Goal: Task Accomplishment & Management: Manage account settings

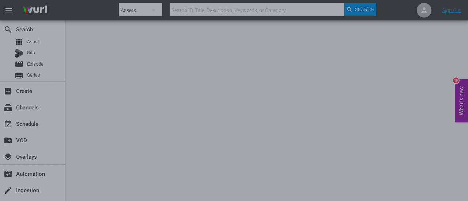
click at [377, 53] on div at bounding box center [234, 100] width 468 height 201
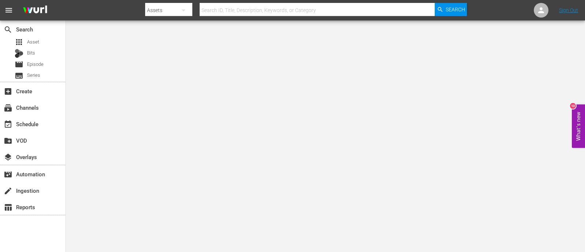
click at [137, 83] on body "menu Search By Assets Search ID, Title, Description, Keywords, or Category Sear…" at bounding box center [292, 126] width 585 height 252
click at [39, 112] on div "subscriptions Channels" at bounding box center [32, 107] width 65 height 15
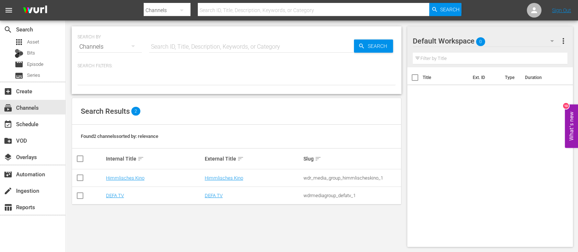
drag, startPoint x: 183, startPoint y: 97, endPoint x: 178, endPoint y: 103, distance: 7.5
drag, startPoint x: 178, startPoint y: 103, endPoint x: 131, endPoint y: 94, distance: 47.2
click at [131, 94] on div "SEARCH BY Search By Channels Search ID, Title, Description, Keywords, or Catego…" at bounding box center [236, 136] width 341 height 232
click at [356, 201] on div "SEARCH BY Search By Channels Search ID, Title, Description, Keywords, or Catego…" at bounding box center [236, 136] width 341 height 232
drag, startPoint x: 554, startPoint y: 13, endPoint x: 555, endPoint y: 17, distance: 3.7
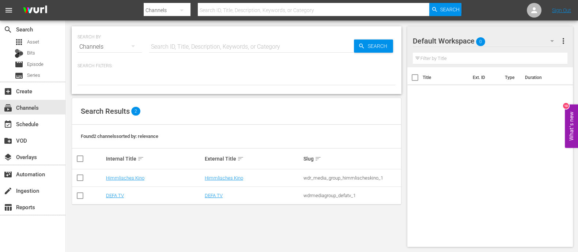
click at [467, 17] on nav "menu Search By Channels Search ID, Title, Description, Keywords, or Category Se…" at bounding box center [289, 10] width 578 height 20
click at [467, 7] on link "Sign Out" at bounding box center [561, 10] width 19 height 6
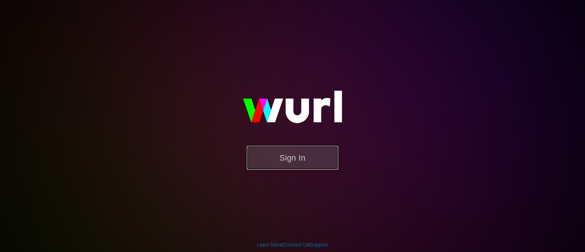
click at [281, 157] on button "Sign In" at bounding box center [292, 158] width 91 height 24
click at [260, 151] on button "Sign In" at bounding box center [292, 158] width 91 height 24
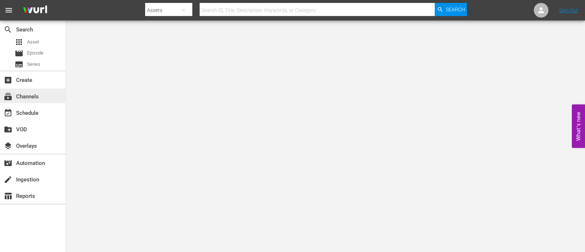
click at [24, 99] on div "subscriptions Channels" at bounding box center [20, 95] width 41 height 7
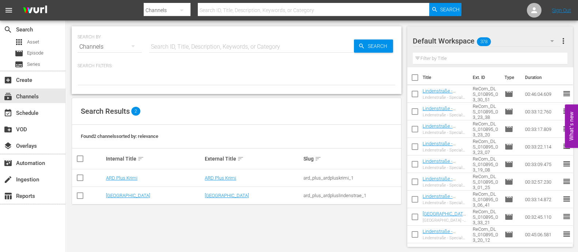
click at [285, 112] on div "Search Results 2" at bounding box center [236, 111] width 329 height 27
click at [43, 181] on div "create Ingestion" at bounding box center [32, 178] width 65 height 15
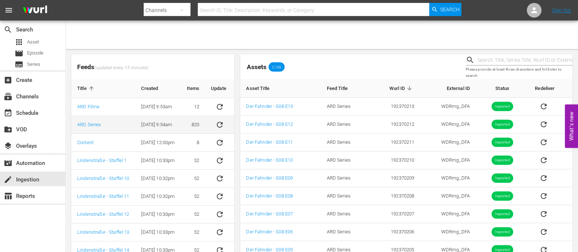
drag, startPoint x: 175, startPoint y: 123, endPoint x: 130, endPoint y: 128, distance: 45.5
click at [135, 129] on td "9/3/24 @ 9:54am" at bounding box center [158, 125] width 46 height 18
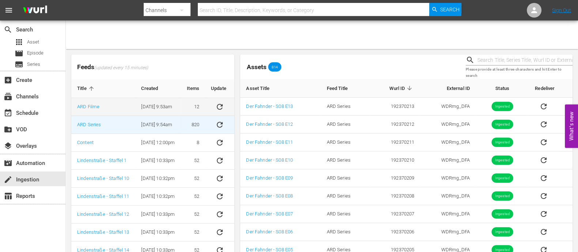
click at [112, 111] on td "ARD Filme" at bounding box center [103, 107] width 64 height 18
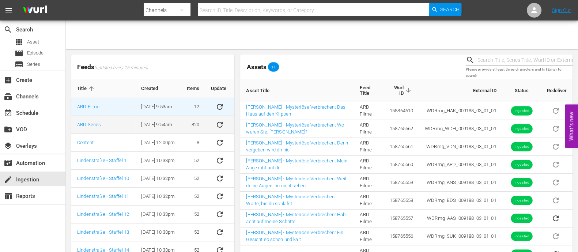
click at [163, 126] on td "9/3/24 @ 9:54am" at bounding box center [158, 125] width 46 height 18
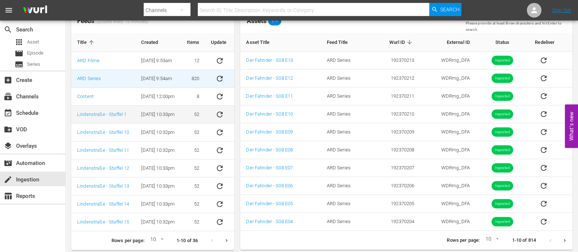
scroll to position [49, 0]
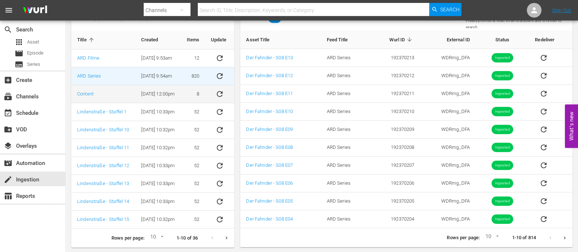
click at [121, 96] on td "Content" at bounding box center [103, 94] width 64 height 18
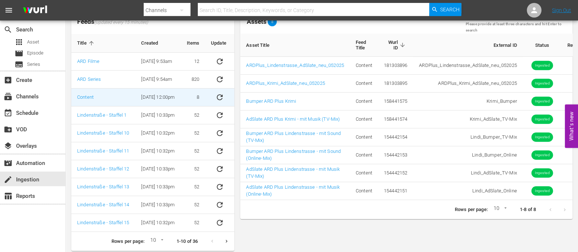
scroll to position [0, 0]
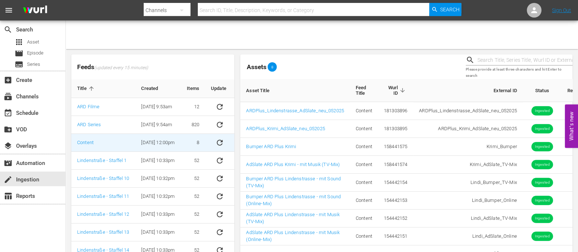
click at [237, 147] on div "Assets 8 Please provide at least three characters and hit Enter to search Asset…" at bounding box center [406, 175] width 338 height 247
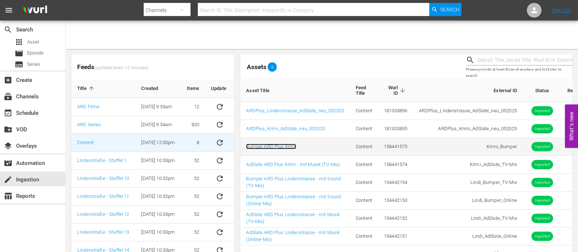
click at [291, 146] on link "Bumper ARD Plus Krimi" at bounding box center [271, 146] width 50 height 5
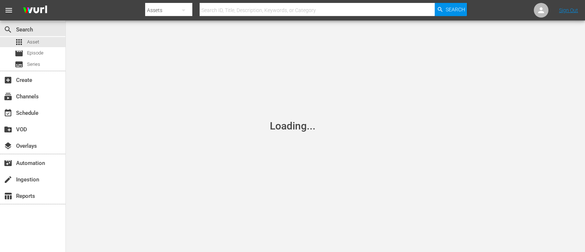
click at [214, 95] on div "Loading..." at bounding box center [292, 126] width 585 height 252
click at [218, 113] on div "Loading..." at bounding box center [292, 126] width 585 height 252
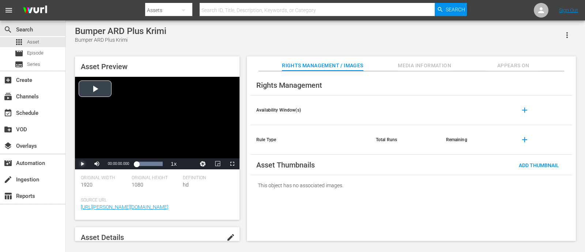
click at [82, 164] on span "Video Player" at bounding box center [82, 164] width 0 height 0
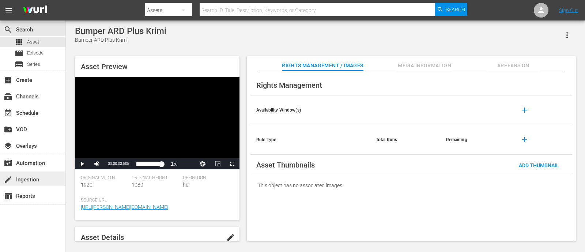
click at [51, 177] on div "create Ingestion" at bounding box center [32, 178] width 65 height 15
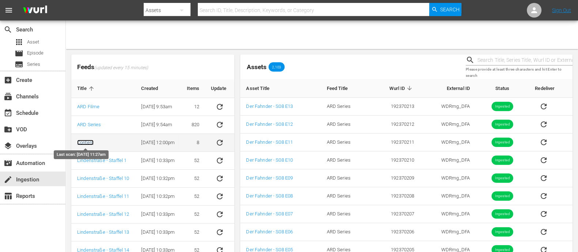
click at [87, 141] on link "Content" at bounding box center [85, 142] width 16 height 5
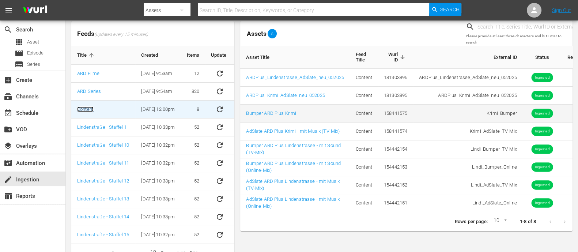
scroll to position [45, 0]
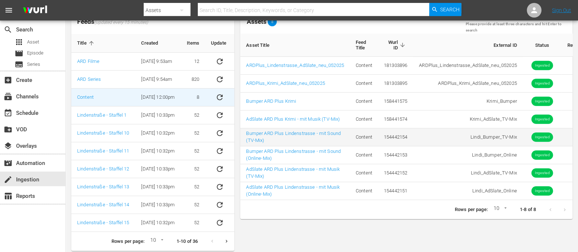
click at [291, 138] on td "Bumper ARD Plus Lindenstrasse - mit Sound (TV-Mix)" at bounding box center [295, 137] width 110 height 18
click at [292, 130] on link "Bumper ARD Plus Lindenstrasse - mit Sound (TV-Mix)" at bounding box center [293, 136] width 95 height 12
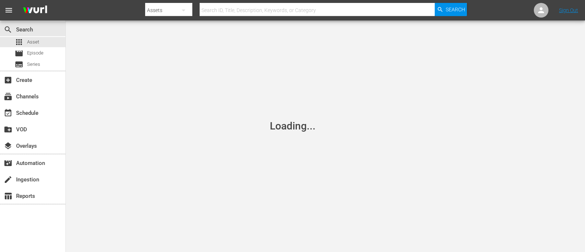
click at [241, 94] on div "Loading..." at bounding box center [292, 126] width 585 height 252
click at [139, 135] on div "Loading..." at bounding box center [292, 126] width 585 height 252
click at [46, 176] on div "create Ingestion" at bounding box center [32, 178] width 65 height 15
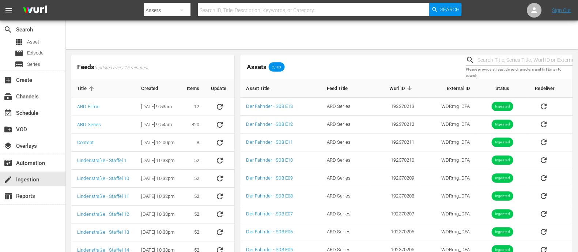
scroll to position [45, 0]
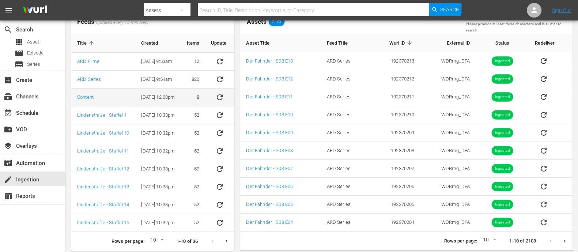
click at [173, 91] on td "8/29/24 @ 12:00pm" at bounding box center [158, 97] width 46 height 18
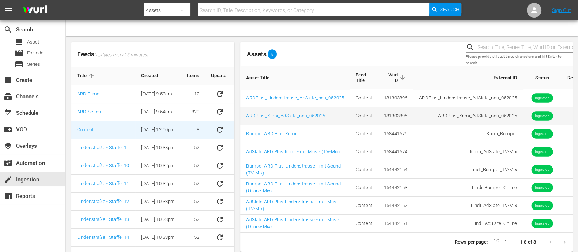
scroll to position [0, 0]
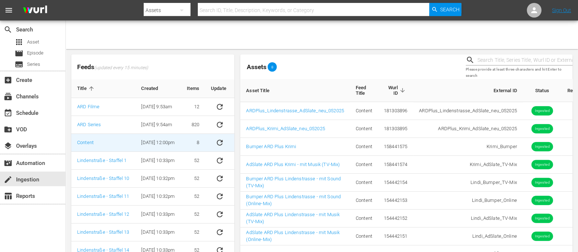
click at [238, 136] on div "Assets 8 Please provide at least three characters and hit Enter to search Asset…" at bounding box center [406, 175] width 338 height 247
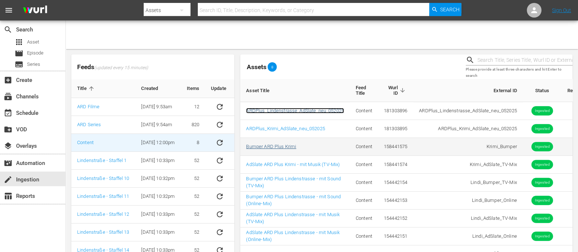
scroll to position [45, 0]
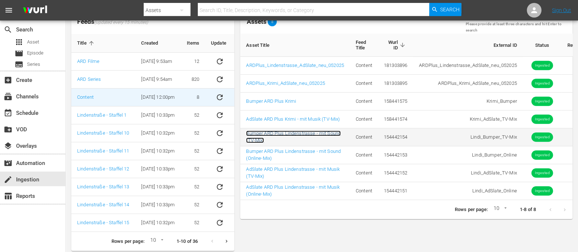
drag, startPoint x: 285, startPoint y: 129, endPoint x: 259, endPoint y: 133, distance: 26.2
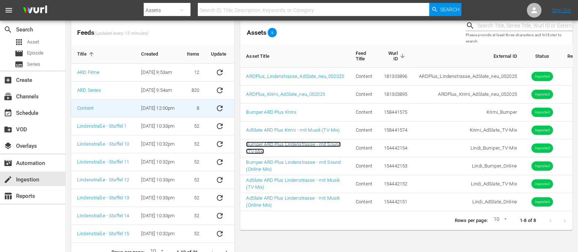
scroll to position [49, 0]
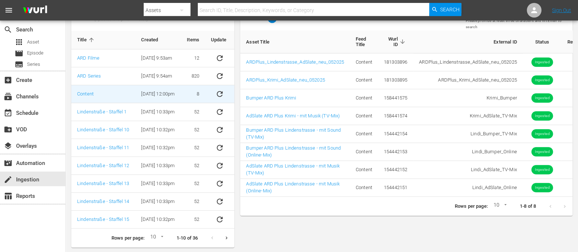
drag, startPoint x: 234, startPoint y: 110, endPoint x: 238, endPoint y: 112, distance: 4.4
click at [235, 111] on div "Feeds (updated every 15 minutes) Title Created Items Update ARD Filme 9/3/24 @ …" at bounding box center [152, 126] width 169 height 247
click at [229, 236] on button "Next page" at bounding box center [226, 238] width 14 height 14
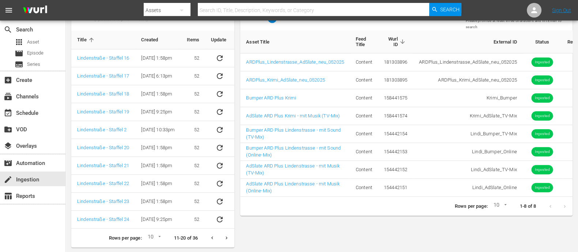
click at [212, 235] on icon "Previous page" at bounding box center [211, 237] width 5 height 5
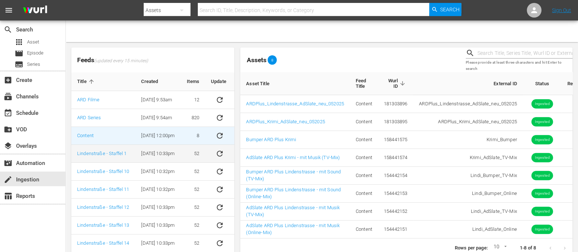
scroll to position [0, 0]
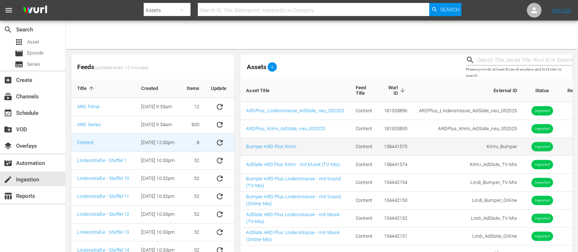
click at [242, 152] on td "Bumper ARD Plus Krimi" at bounding box center [295, 147] width 110 height 18
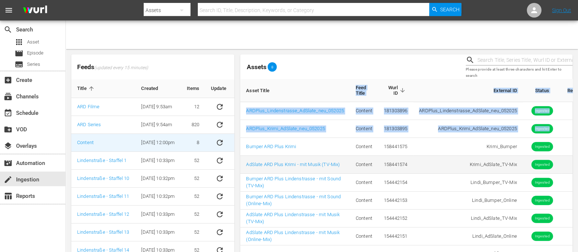
click at [240, 155] on div "Assets 8 Please provide at least three characters and hit Enter to search Asset…" at bounding box center [406, 175] width 338 height 247
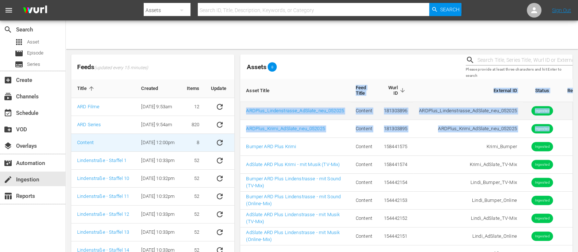
click at [261, 105] on td "ARDPlus_Lindenstrasse_AdSlate_neu_052025" at bounding box center [295, 111] width 110 height 18
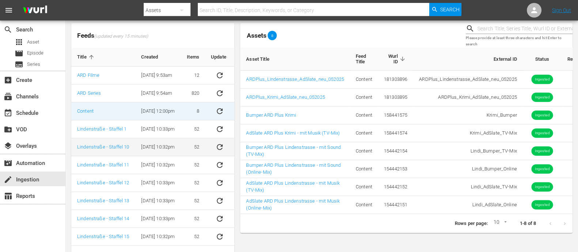
scroll to position [45, 0]
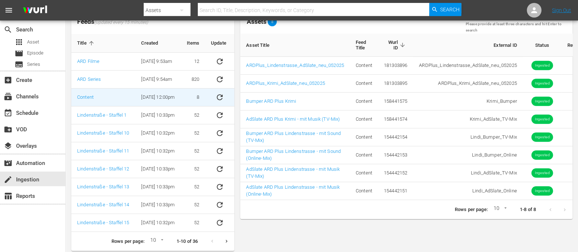
click at [236, 119] on div "Feeds (updated every 15 minutes) Title Created Items Update ARD Filme 9/3/24 @ …" at bounding box center [152, 129] width 169 height 247
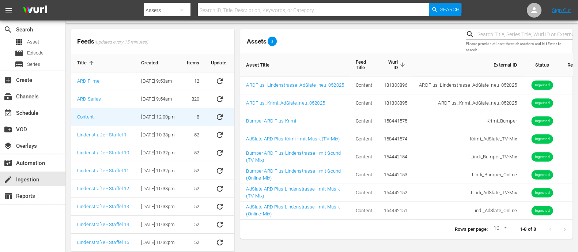
scroll to position [0, 0]
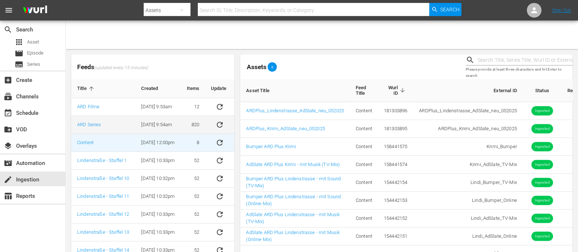
click at [171, 125] on td "9/3/24 @ 9:54am" at bounding box center [158, 125] width 46 height 18
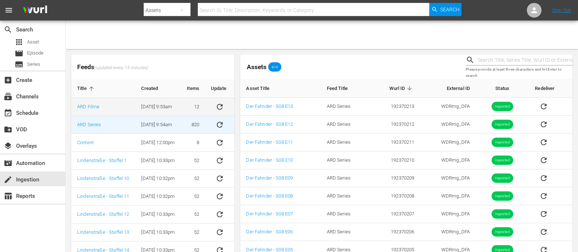
click at [182, 105] on td "12" at bounding box center [193, 107] width 24 height 18
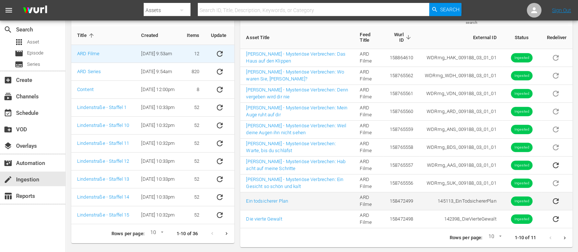
scroll to position [7, 0]
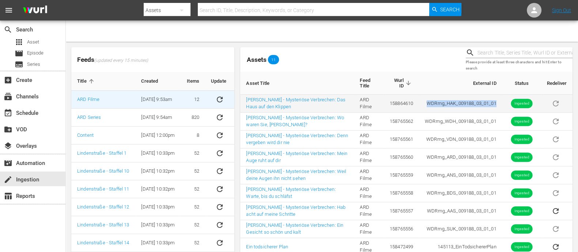
drag, startPoint x: 498, startPoint y: 104, endPoint x: 425, endPoint y: 105, distance: 73.1
click at [424, 102] on td "WDRmg_HAK_009188_03_01_01" at bounding box center [460, 104] width 83 height 18
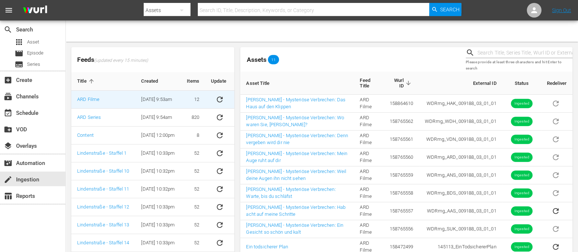
click at [449, 89] on th "External ID" at bounding box center [460, 83] width 83 height 23
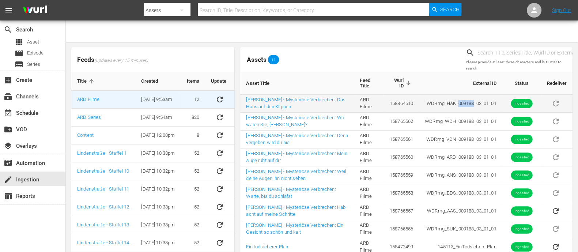
drag, startPoint x: 456, startPoint y: 102, endPoint x: 473, endPoint y: 99, distance: 17.5
click at [473, 99] on td "WDRmg_HAK_009188_03_01_01" at bounding box center [460, 104] width 83 height 18
click at [473, 104] on td "WDRmg_HAK_009188_03_01_01" at bounding box center [460, 104] width 83 height 18
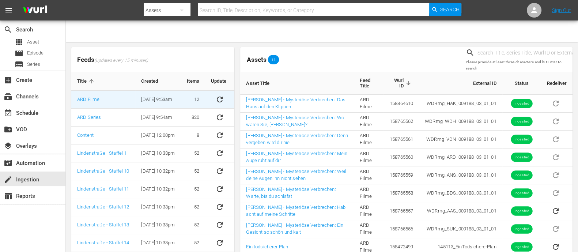
click at [435, 52] on div "Assets 11" at bounding box center [349, 59] width 225 height 30
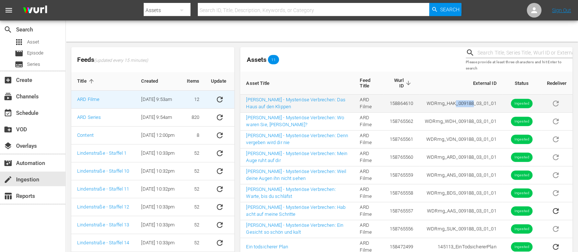
drag, startPoint x: 473, startPoint y: 103, endPoint x: 456, endPoint y: 96, distance: 18.7
click at [456, 96] on td "WDRmg_HAK_009188_03_01_01" at bounding box center [460, 104] width 83 height 18
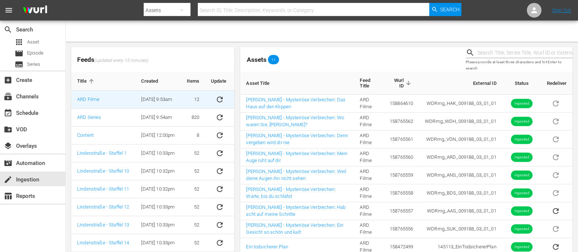
click at [421, 56] on div "Assets 11" at bounding box center [349, 60] width 219 height 12
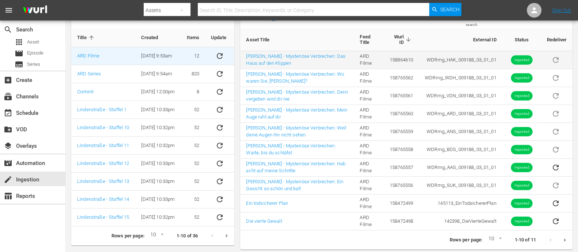
scroll to position [53, 0]
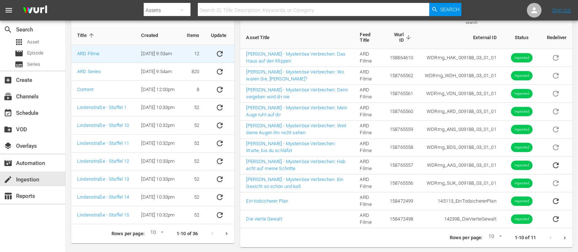
drag, startPoint x: 413, startPoint y: 220, endPoint x: 418, endPoint y: 228, distance: 9.2
click at [414, 220] on td "158472498" at bounding box center [401, 219] width 36 height 18
drag, startPoint x: 418, startPoint y: 242, endPoint x: 420, endPoint y: 245, distance: 3.9
click at [420, 244] on div "Rows per page: 10 10 1-10 of 11" at bounding box center [406, 237] width 332 height 19
click at [562, 232] on button "Next page" at bounding box center [564, 238] width 14 height 14
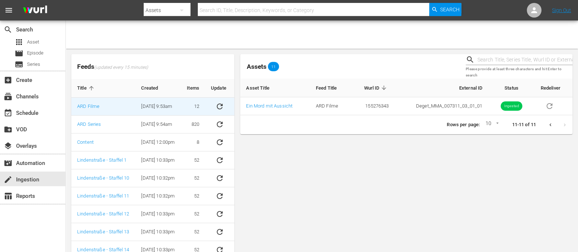
scroll to position [0, 0]
click at [181, 124] on td "9/3/24 @ 9:54am" at bounding box center [158, 125] width 46 height 18
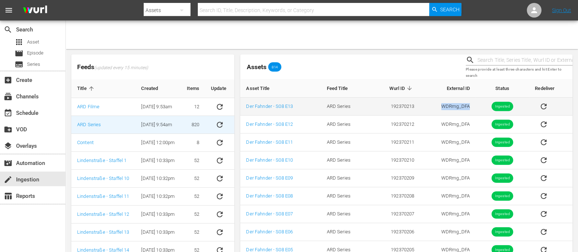
drag, startPoint x: 470, startPoint y: 106, endPoint x: 443, endPoint y: 102, distance: 27.0
click at [440, 101] on td "WDRmg_DFA" at bounding box center [448, 107] width 56 height 18
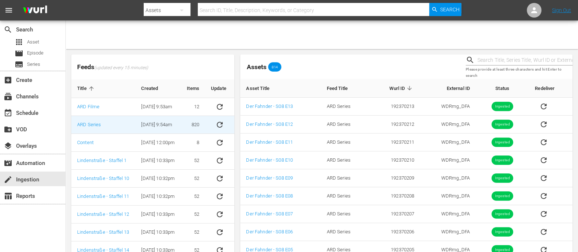
click at [436, 58] on div "Assets 814" at bounding box center [349, 67] width 225 height 30
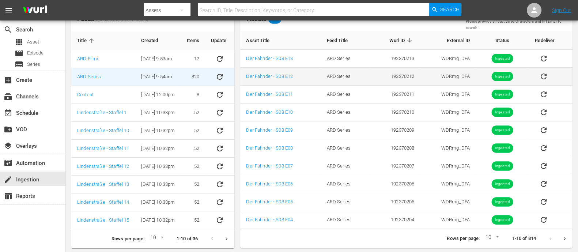
scroll to position [49, 0]
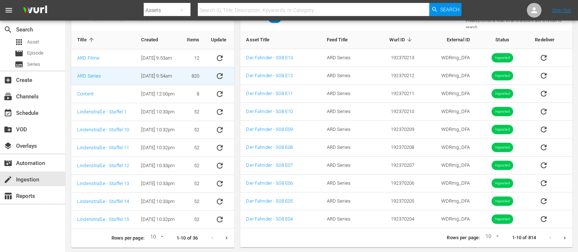
click at [416, 239] on div "Rows per page: 10 10 1-10 of 814" at bounding box center [406, 237] width 332 height 19
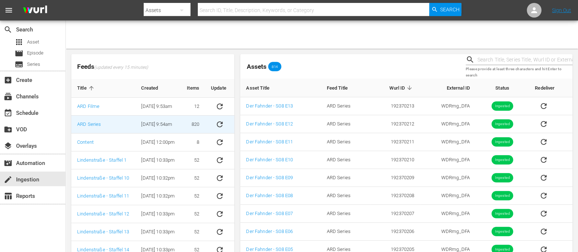
scroll to position [0, 0]
click at [347, 35] on div at bounding box center [322, 34] width 512 height 29
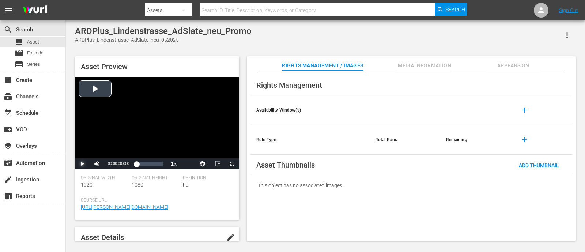
click at [82, 164] on span "Video Player" at bounding box center [82, 164] width 0 height 0
click at [113, 164] on div "Volume Level" at bounding box center [113, 163] width 15 height 1
click at [70, 183] on div "ARDPlus_Lindenstrasse_AdSlate_neu_Promo ARDPlus_Lindenstrasse_AdSlate_neu_05202…" at bounding box center [325, 131] width 519 height 222
click at [82, 164] on span "Video Player" at bounding box center [82, 164] width 0 height 0
click at [232, 164] on span "Video Player" at bounding box center [232, 164] width 0 height 0
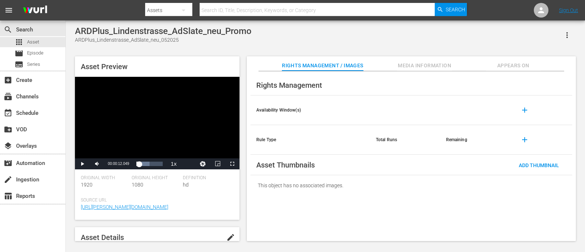
click at [245, 175] on div "Asset Preview Video Player is loading. Play Video Play Mute 46% Current Time 00…" at bounding box center [325, 145] width 508 height 185
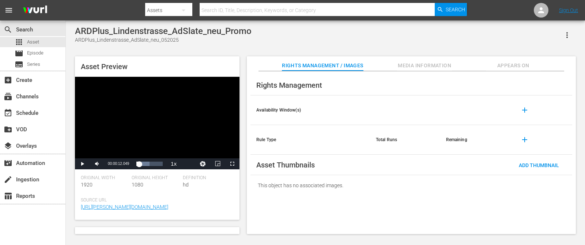
click at [243, 176] on div "Asset Preview Video Player is loading. Play Video Play Mute 46% Current Time 00…" at bounding box center [325, 142] width 508 height 178
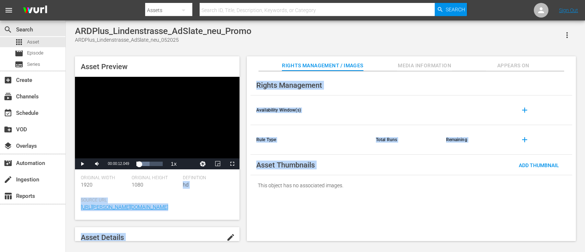
click at [244, 176] on div "Asset Preview Video Player is loading. Play Video Play Mute 46% Current Time 00…" at bounding box center [325, 145] width 508 height 185
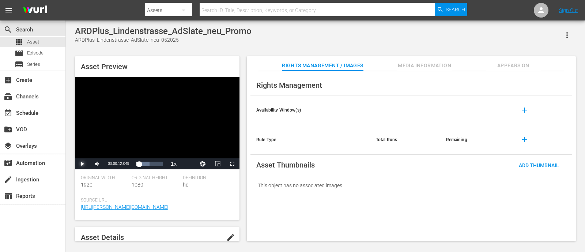
click at [82, 164] on span "Video Player" at bounding box center [82, 164] width 0 height 0
click at [73, 173] on div "Asset Preview Video Player is loading. Play Video Play Mute 46% Current Time 00…" at bounding box center [325, 145] width 508 height 185
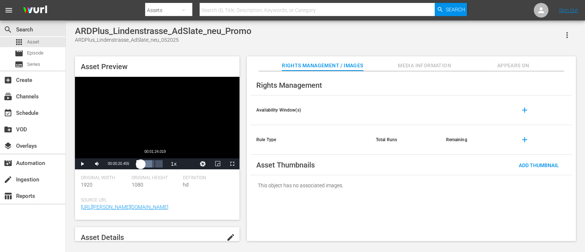
click at [155, 161] on div "Loaded : 59.53% 00:01:24.019 00:00:20.455" at bounding box center [149, 163] width 26 height 7
click at [82, 164] on span "Video Player" at bounding box center [82, 164] width 0 height 0
click at [109, 163] on div "Volume Level" at bounding box center [110, 163] width 8 height 1
drag, startPoint x: 154, startPoint y: 170, endPoint x: 147, endPoint y: 165, distance: 7.9
click at [147, 165] on div "00:01:24.596" at bounding box center [142, 163] width 12 height 7
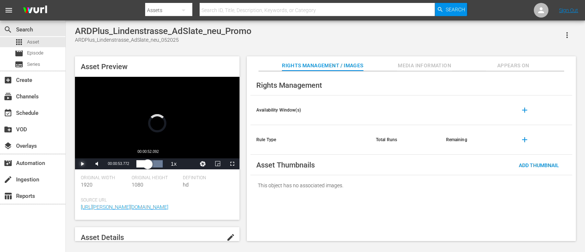
drag, startPoint x: 148, startPoint y: 165, endPoint x: 141, endPoint y: 160, distance: 9.1
click at [141, 160] on div "00:00:49.417" at bounding box center [141, 163] width 11 height 7
drag, startPoint x: 86, startPoint y: 164, endPoint x: 88, endPoint y: 160, distance: 5.3
click at [82, 164] on span "Video Player" at bounding box center [82, 164] width 0 height 0
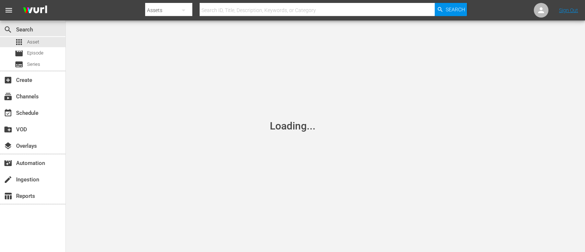
click at [241, 122] on div "Loading..." at bounding box center [292, 126] width 585 height 252
click at [242, 151] on div "Loading..." at bounding box center [292, 126] width 585 height 252
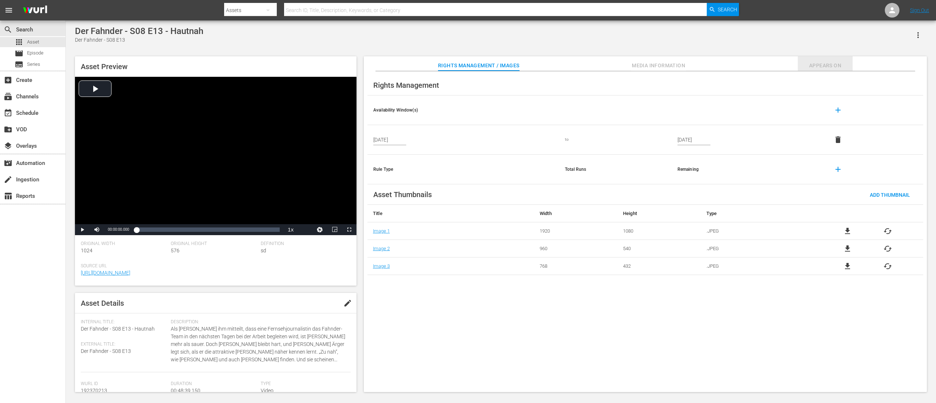
click at [584, 66] on span "Appears On" at bounding box center [824, 65] width 55 height 9
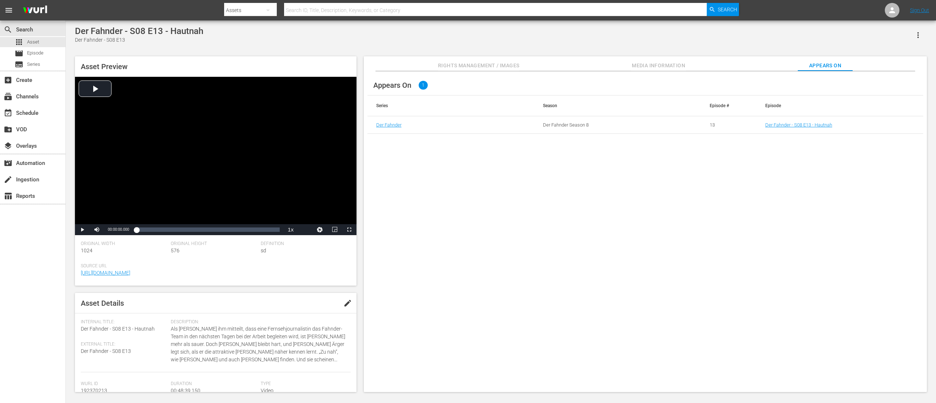
drag, startPoint x: 629, startPoint y: 60, endPoint x: 615, endPoint y: 65, distance: 14.9
click at [584, 60] on div "Rights Management / Images Media Information Appears On" at bounding box center [645, 63] width 526 height 15
click at [584, 69] on span "Media Information" at bounding box center [658, 65] width 55 height 9
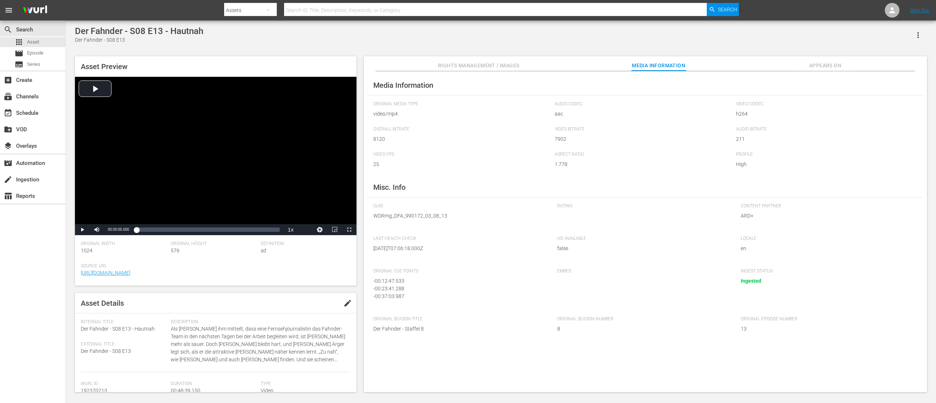
click at [437, 77] on div "Media Information Original Media Type video/mp4 Audio Codec aac Video Codec h26…" at bounding box center [645, 231] width 563 height 321
click at [453, 58] on button "Rights Management / Images" at bounding box center [478, 63] width 81 height 15
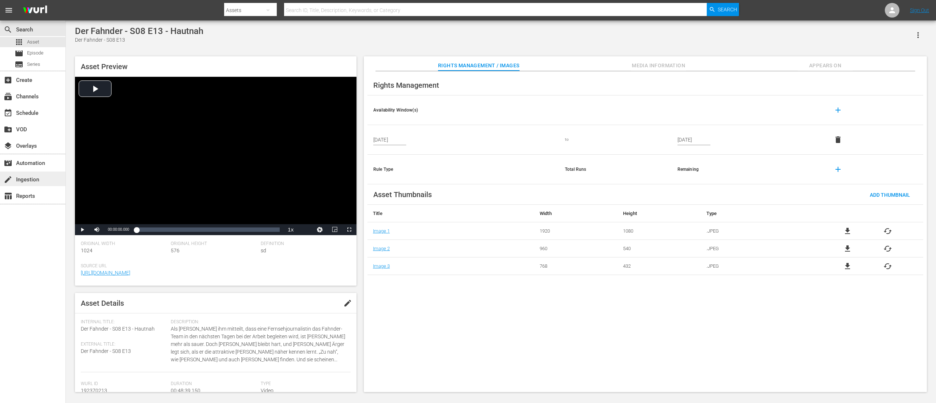
click at [50, 181] on div "create Ingestion" at bounding box center [32, 178] width 65 height 15
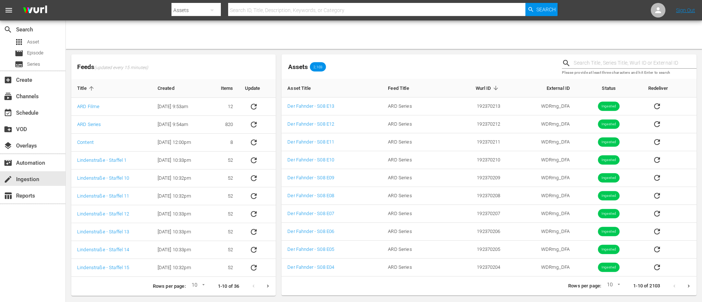
click at [470, 64] on div "Assets 2,103" at bounding box center [418, 67] width 274 height 12
click at [524, 64] on div "Assets 2,103" at bounding box center [418, 67] width 274 height 12
click at [584, 251] on button "Next page" at bounding box center [688, 286] width 14 height 14
click at [415, 36] on div at bounding box center [384, 34] width 636 height 29
click at [38, 40] on span "Asset" at bounding box center [33, 41] width 12 height 7
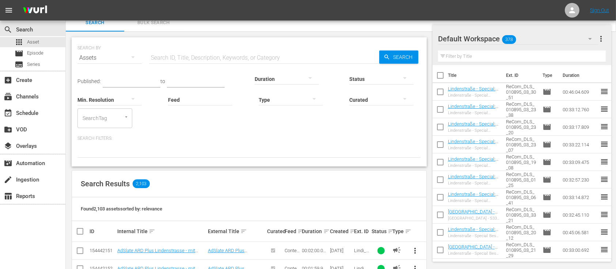
scroll to position [195, 0]
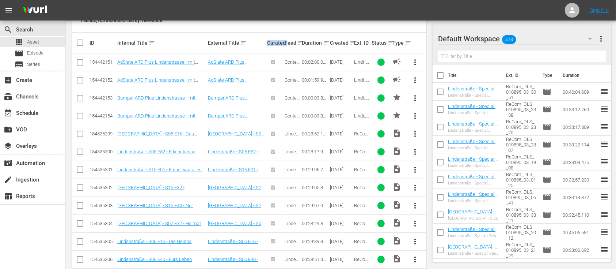
drag, startPoint x: 267, startPoint y: 42, endPoint x: 288, endPoint y: 67, distance: 32.4
click at [286, 44] on tr "ID Internal Title sort External Title sort Curated Feed sort Duration sort Crea…" at bounding box center [249, 43] width 354 height 20
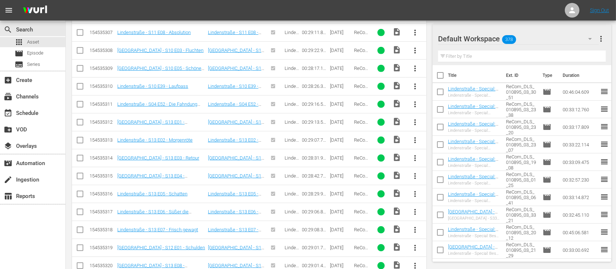
scroll to position [0, 0]
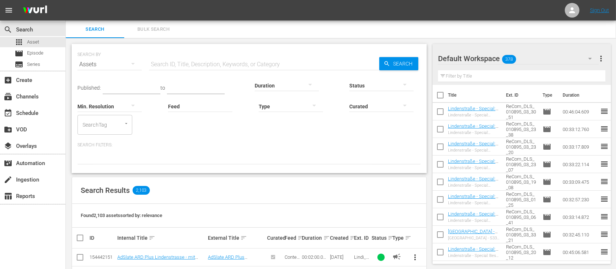
drag, startPoint x: 428, startPoint y: 84, endPoint x: 435, endPoint y: -41, distance: 125.5
click at [418, 34] on div "Search Bulk Search" at bounding box center [341, 29] width 550 height 18
click at [374, 116] on div at bounding box center [381, 106] width 64 height 20
click at [374, 115] on div "Uncurated" at bounding box center [381, 117] width 64 height 12
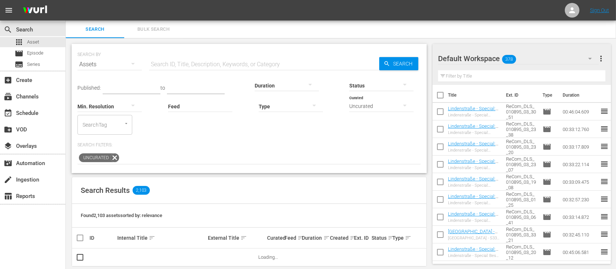
drag, startPoint x: 372, startPoint y: 143, endPoint x: 383, endPoint y: 105, distance: 39.5
click at [375, 139] on div "Curated Uncurated" at bounding box center [308, 134] width 616 height 269
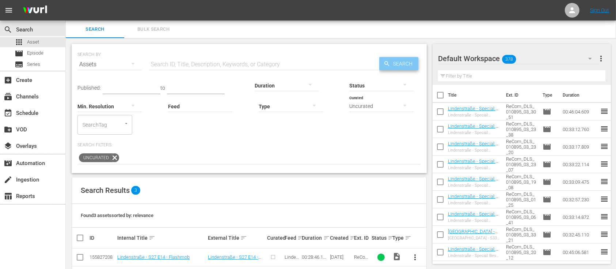
click at [394, 60] on span "Search" at bounding box center [404, 63] width 28 height 13
click at [429, 107] on div "SEARCH BY Search By Assets Search ID, Title, Description, Keywords, or Category…" at bounding box center [249, 176] width 367 height 277
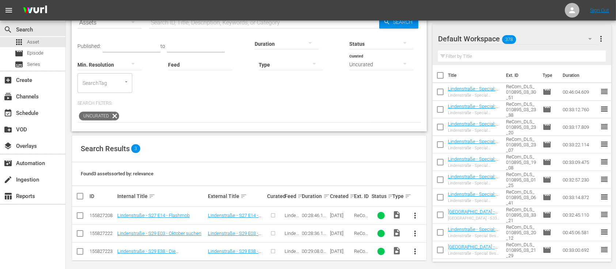
scroll to position [46, 0]
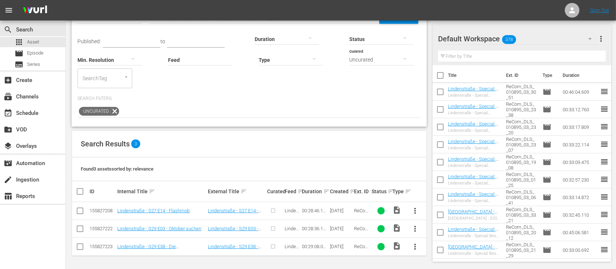
click at [429, 107] on div "SEARCH BY Search By Assets Search ID, Title, Description, Keywords, or Category…" at bounding box center [249, 130] width 367 height 277
click at [426, 128] on div "SEARCH BY Search By Assets Search ID, Title, Description, Keywords, or Category…" at bounding box center [249, 130] width 367 height 277
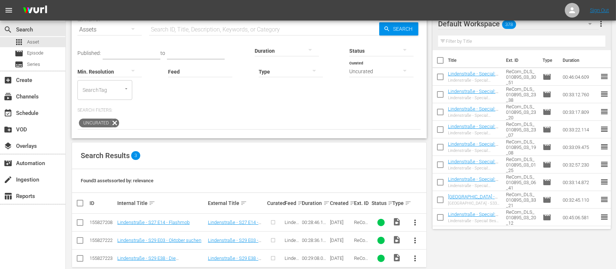
scroll to position [0, 0]
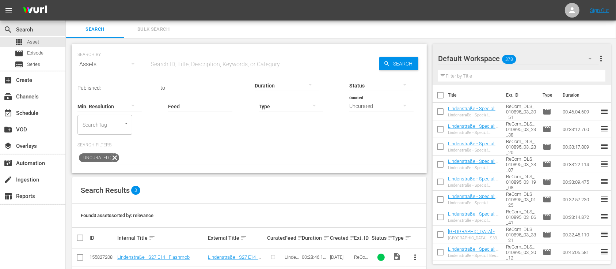
click at [428, 134] on div "SEARCH BY Search By Assets Search ID, Title, Description, Keywords, or Category…" at bounding box center [249, 176] width 367 height 277
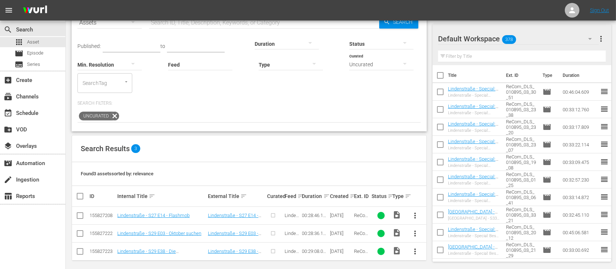
scroll to position [46, 0]
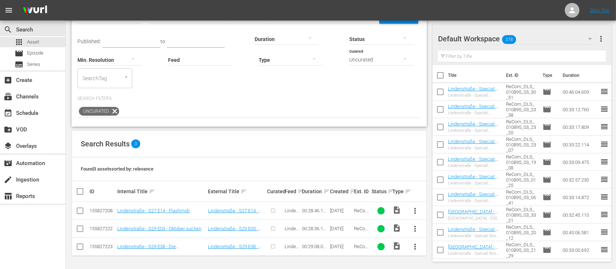
click at [416, 185] on th at bounding box center [416, 191] width 21 height 20
click at [429, 143] on div "SEARCH BY Search By Assets Search ID, Title, Description, Keywords, or Category…" at bounding box center [249, 130] width 367 height 277
click at [430, 180] on div "SEARCH BY Search By Assets Search ID, Title, Description, Keywords, or Category…" at bounding box center [249, 130] width 367 height 277
click at [420, 208] on span "more_vert" at bounding box center [415, 210] width 9 height 9
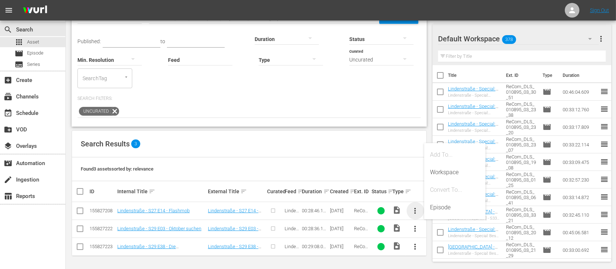
click at [417, 211] on span "more_vert" at bounding box center [415, 210] width 9 height 9
click at [420, 210] on button "more_vert" at bounding box center [416, 211] width 18 height 18
click at [361, 212] on span "ReCom_DLS_010895_03_27_14" at bounding box center [361, 221] width 15 height 27
click at [416, 208] on span "more_vert" at bounding box center [415, 210] width 9 height 9
click at [502, 66] on th "Ext. ID" at bounding box center [520, 75] width 37 height 20
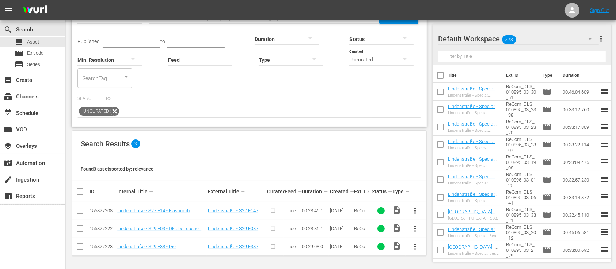
click at [415, 207] on span "more_vert" at bounding box center [415, 210] width 9 height 9
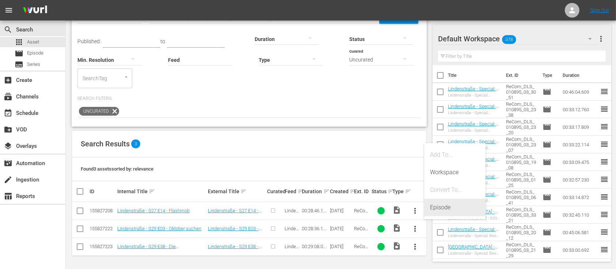
click at [436, 207] on div "Episode" at bounding box center [455, 207] width 50 height 18
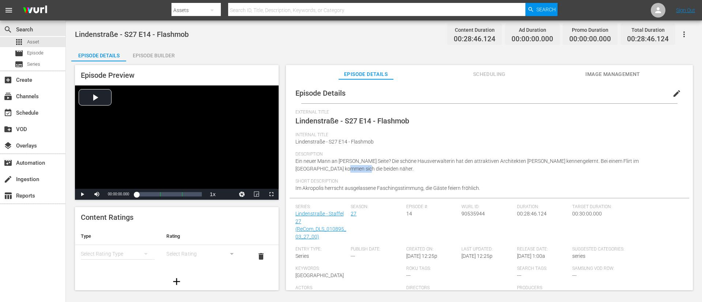
drag, startPoint x: 307, startPoint y: 165, endPoint x: 361, endPoint y: 168, distance: 53.8
click at [361, 168] on div "Description Ein neuer Mann an Angelinas Seite? Die schöne Hausverwalterin hat d…" at bounding box center [489, 165] width 388 height 27
click at [362, 168] on div "Description Ein neuer Mann an Angelinas Seite? Die schöne Hausverwalterin hat d…" at bounding box center [489, 165] width 388 height 27
click at [313, 158] on span "Ein neuer Mann an Angelinas Seite? Die schöne Hausverwalterin hat den attraktiv…" at bounding box center [466, 165] width 343 height 14
drag, startPoint x: 345, startPoint y: 118, endPoint x: 415, endPoint y: 141, distance: 74.0
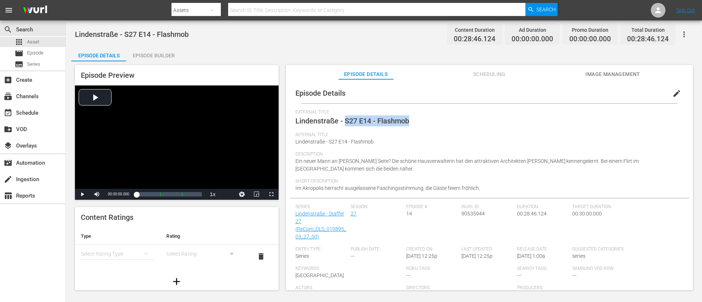
click at [416, 130] on div "External Title Lindenstraße - S27 E14 - Flashmob" at bounding box center [489, 121] width 388 height 23
click at [415, 143] on div "Internal Title Lindenstraße - S27 E14 - Flashmob" at bounding box center [489, 141] width 388 height 19
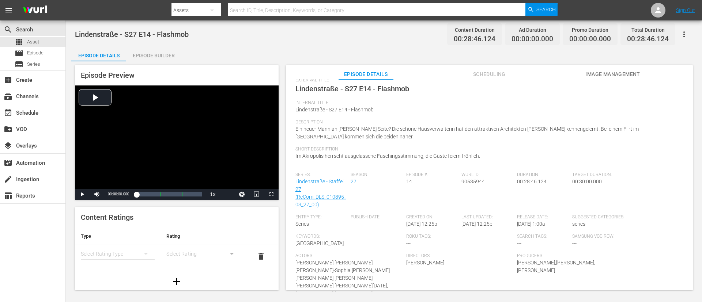
scroll to position [94, 0]
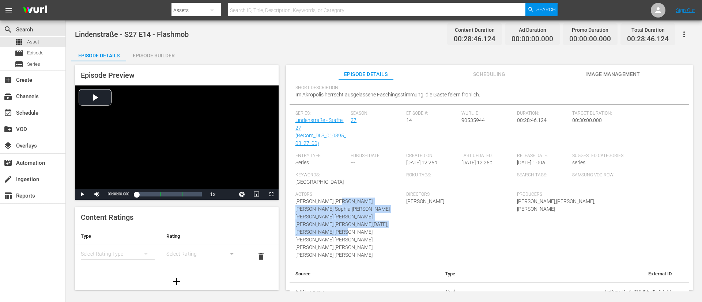
drag, startPoint x: 335, startPoint y: 200, endPoint x: 347, endPoint y: 221, distance: 24.4
click at [346, 221] on span "Joris Gratwohl,Cosima Viola,Rebecca Siemoneit-Barum,Anna-Sophia Claus,Cynthia C…" at bounding box center [342, 228] width 94 height 60
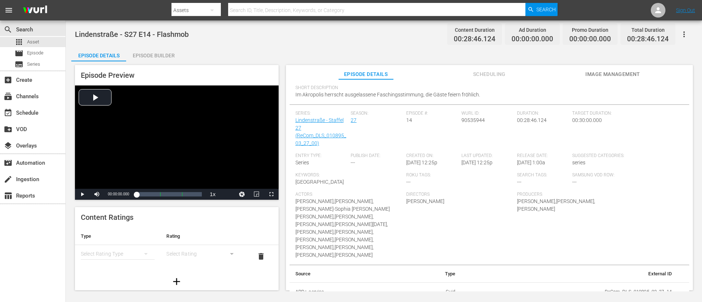
click at [419, 195] on span "Directors" at bounding box center [459, 195] width 107 height 6
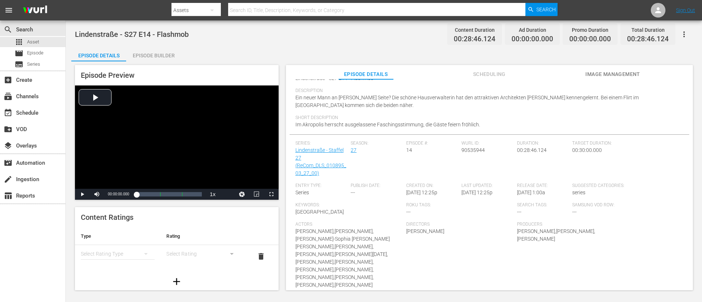
scroll to position [39, 0]
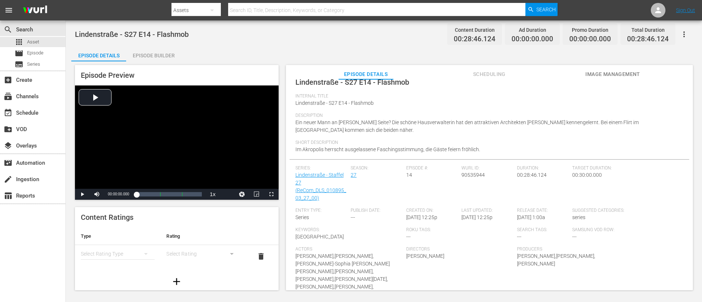
click at [121, 251] on div "simple table" at bounding box center [118, 254] width 74 height 20
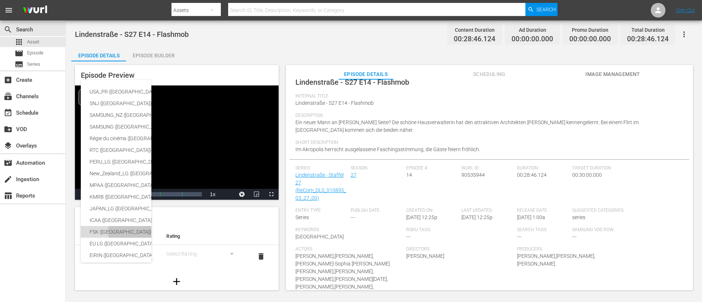
click at [110, 230] on div "FSK ([GEOGRAPHIC_DATA])" at bounding box center [179, 232] width 179 height 12
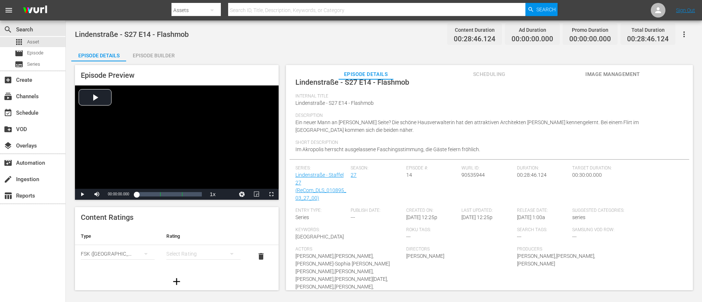
click at [181, 251] on div "simple table" at bounding box center [203, 254] width 74 height 20
drag, startPoint x: 186, startPoint y: 218, endPoint x: 186, endPoint y: 225, distance: 6.9
click at [186, 225] on div "FSK 0 FSK 6 FSK 12 FSK 16 FSK 18" at bounding box center [198, 228] width 71 height 70
click at [186, 226] on div "FSK 12" at bounding box center [198, 228] width 53 height 12
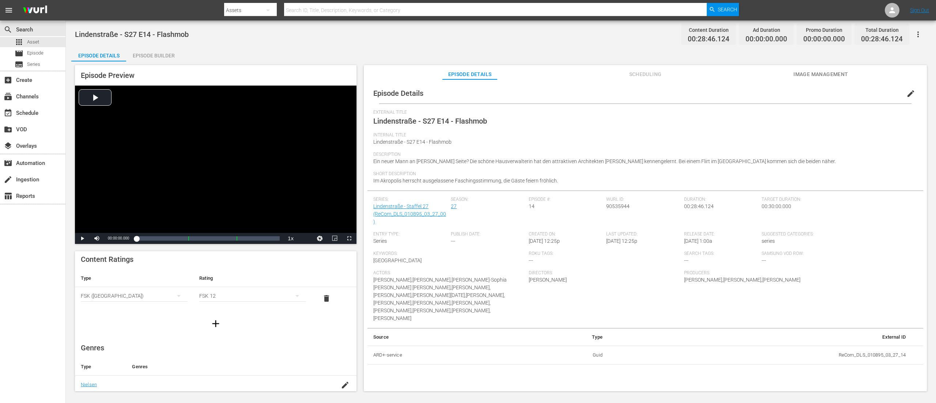
scroll to position [0, 0]
click at [288, 251] on button "simple table" at bounding box center [297, 298] width 18 height 18
click at [285, 251] on div "FSK 0 FSK 6 FSK 12 FSK 16 FSK 18" at bounding box center [468, 201] width 936 height 403
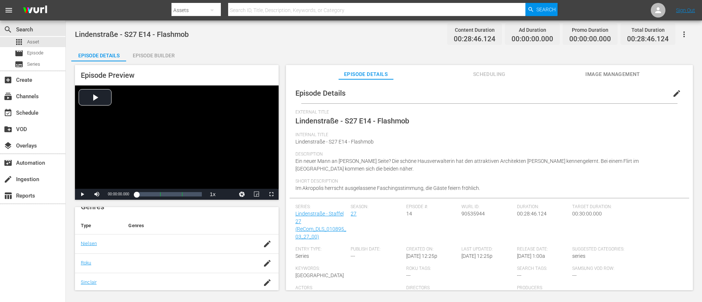
scroll to position [179, 0]
drag, startPoint x: 287, startPoint y: 212, endPoint x: 237, endPoint y: 255, distance: 65.8
click at [286, 212] on div "Episode Details edit External Title Lindenstraße - S27 E14 - Flashmob Internal …" at bounding box center [489, 188] width 407 height 218
click at [284, 232] on div "Episode Preview Video Player is loading. Play Video Play Mute Current Time 00:0…" at bounding box center [383, 178] width 625 height 235
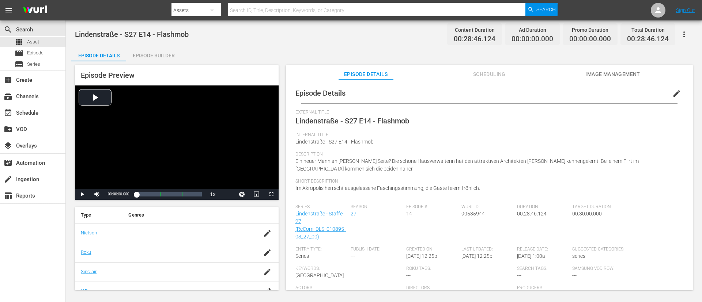
click at [285, 98] on div "Episode Preview Video Player is loading. Play Video Play Mute Current Time 00:0…" at bounding box center [383, 178] width 625 height 235
click at [263, 248] on icon "button" at bounding box center [267, 252] width 9 height 9
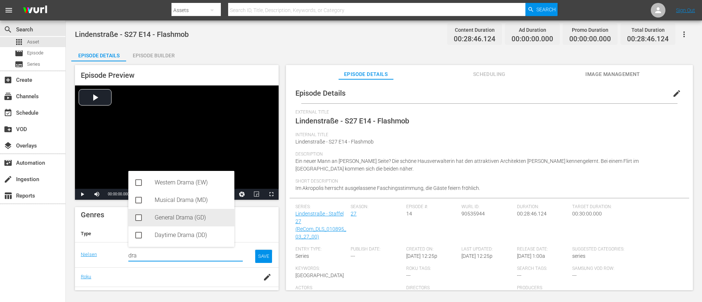
click at [205, 218] on div "General Drama (GD)" at bounding box center [192, 218] width 74 height 18
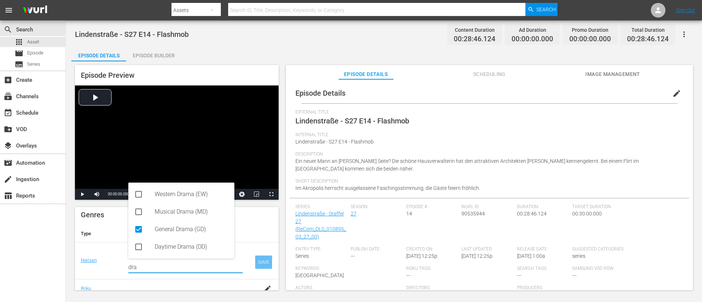
type input "dra"
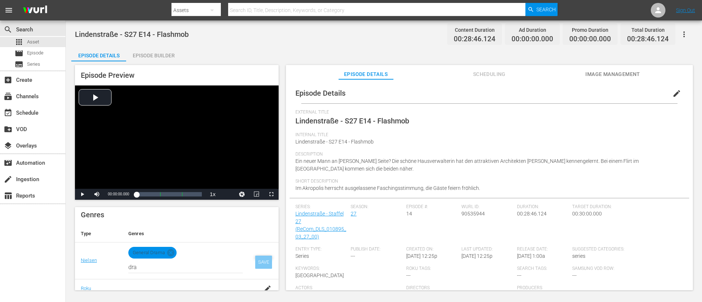
click at [255, 251] on div "SAVE" at bounding box center [263, 262] width 17 height 13
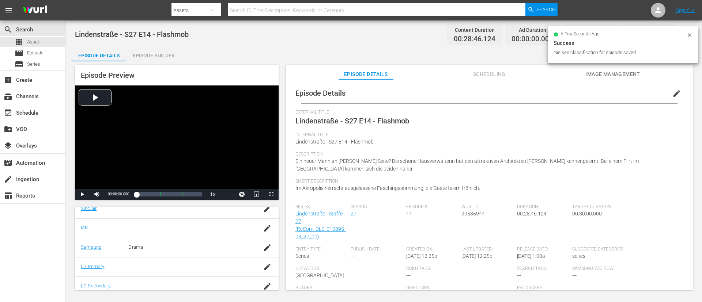
scroll to position [179, 0]
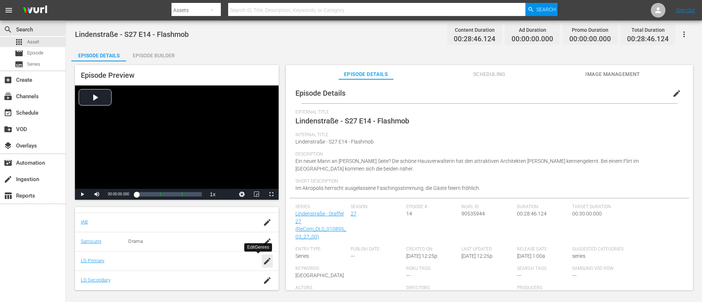
click at [263, 251] on icon "button" at bounding box center [267, 261] width 9 height 9
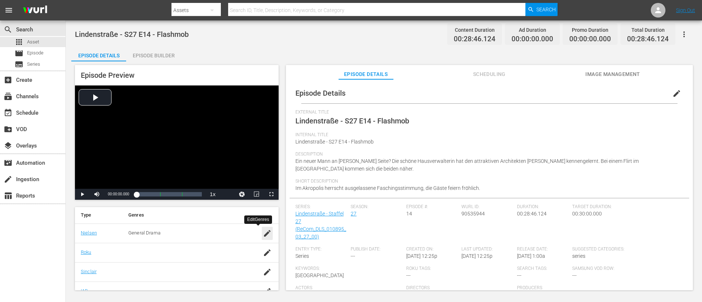
drag, startPoint x: 259, startPoint y: 227, endPoint x: 251, endPoint y: 232, distance: 9.7
click at [262, 227] on div "button" at bounding box center [267, 233] width 11 height 13
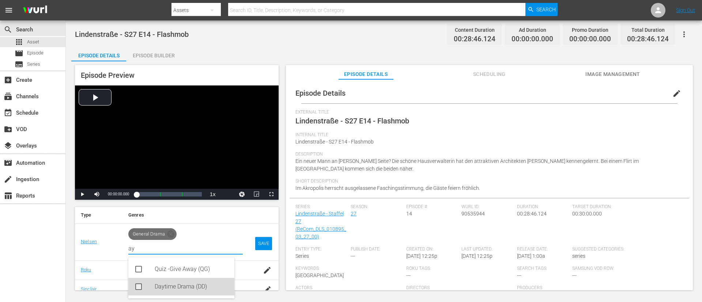
drag, startPoint x: 178, startPoint y: 285, endPoint x: 181, endPoint y: 250, distance: 34.8
click at [179, 251] on div "Daytime Drama (DD)" at bounding box center [192, 287] width 74 height 18
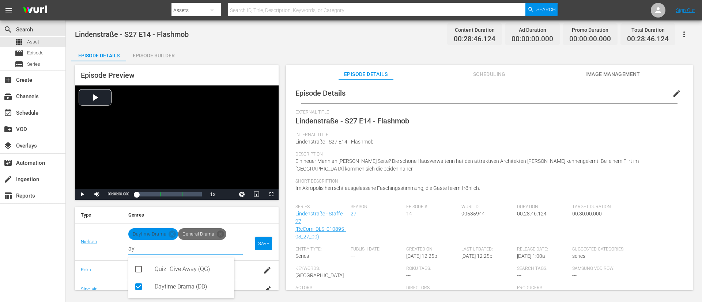
type input "ay"
click at [218, 236] on icon at bounding box center [220, 234] width 7 height 7
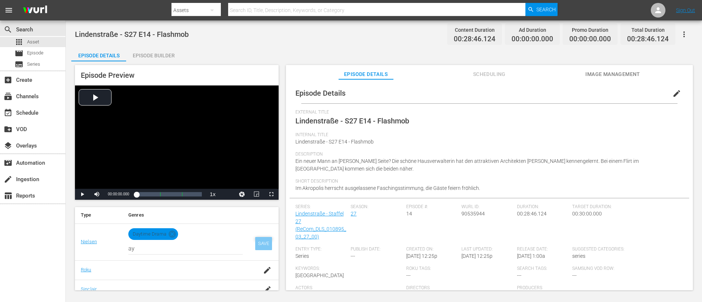
click at [259, 242] on div "SAVE" at bounding box center [263, 243] width 17 height 13
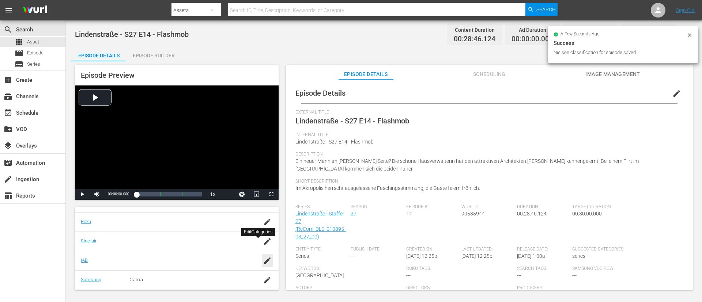
scroll to position [164, 0]
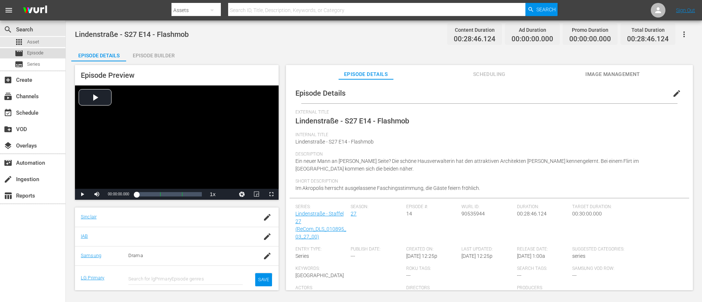
drag, startPoint x: 51, startPoint y: 50, endPoint x: 37, endPoint y: 50, distance: 14.6
click at [37, 50] on span "Episode" at bounding box center [35, 52] width 16 height 7
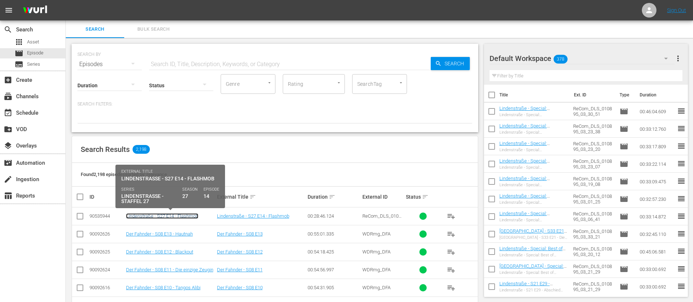
click at [172, 215] on link "Lindenstraße - S27 E14 - Flashmob" at bounding box center [162, 215] width 72 height 5
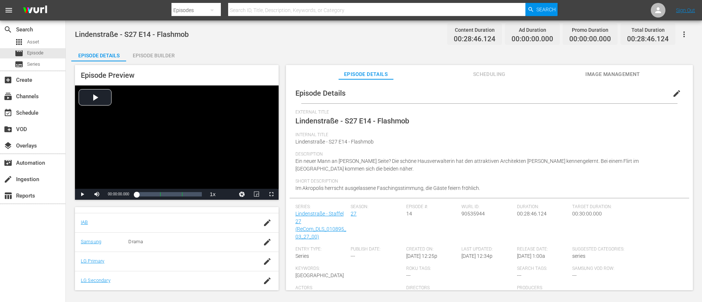
scroll to position [179, 0]
drag, startPoint x: 253, startPoint y: 262, endPoint x: 232, endPoint y: 266, distance: 20.6
click at [255, 251] on td at bounding box center [266, 260] width 23 height 19
click at [263, 251] on icon "button" at bounding box center [267, 261] width 9 height 9
click at [172, 251] on input "text" at bounding box center [185, 265] width 114 height 18
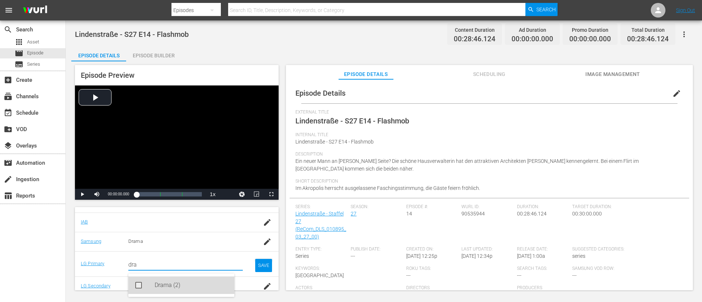
drag, startPoint x: 177, startPoint y: 283, endPoint x: 258, endPoint y: 270, distance: 82.1
click at [178, 251] on div "Drama (2)" at bounding box center [192, 286] width 74 height 18
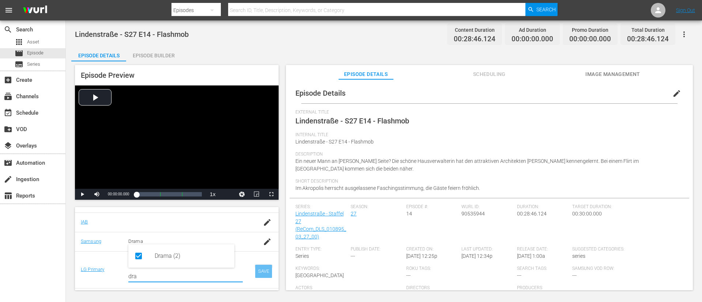
type input "dra"
click at [255, 251] on div "SAVE" at bounding box center [263, 271] width 17 height 13
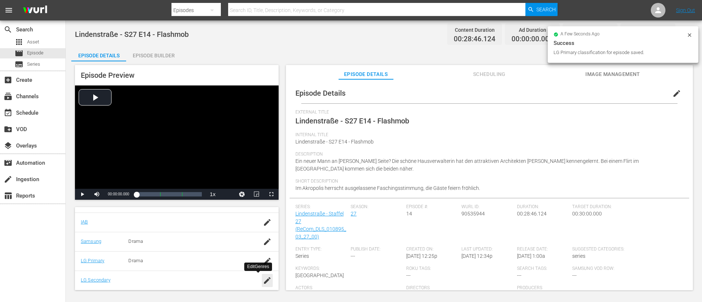
click at [263, 251] on icon "button" at bounding box center [267, 280] width 9 height 9
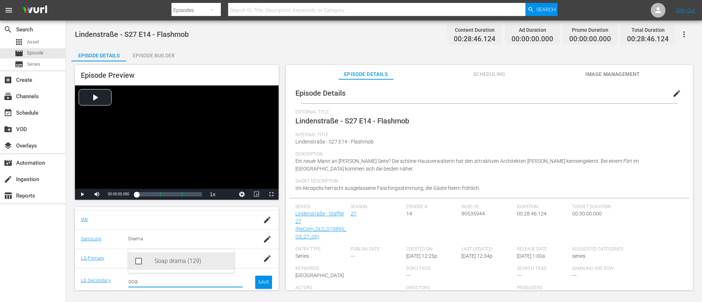
drag, startPoint x: 173, startPoint y: 264, endPoint x: 192, endPoint y: 267, distance: 19.6
click at [173, 251] on div "Soap drama (129)" at bounding box center [192, 262] width 74 height 18
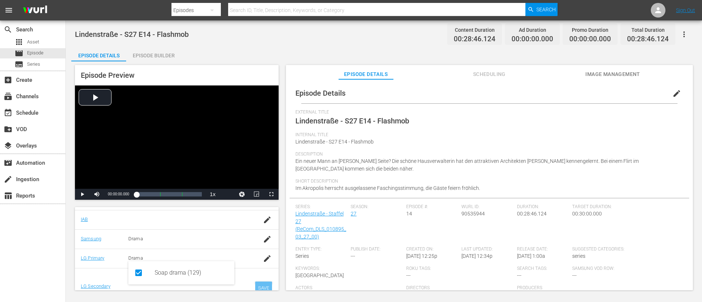
type input "soa"
click at [257, 251] on div "SAVE" at bounding box center [263, 288] width 17 height 13
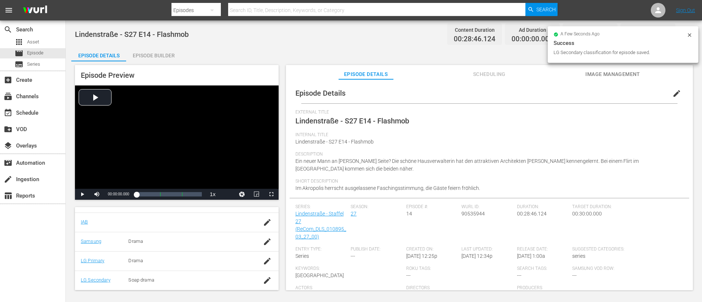
scroll to position [179, 0]
click at [285, 236] on div "Episode Preview Video Player is loading. Play Video Play Mute Current Time 00:0…" at bounding box center [383, 178] width 625 height 235
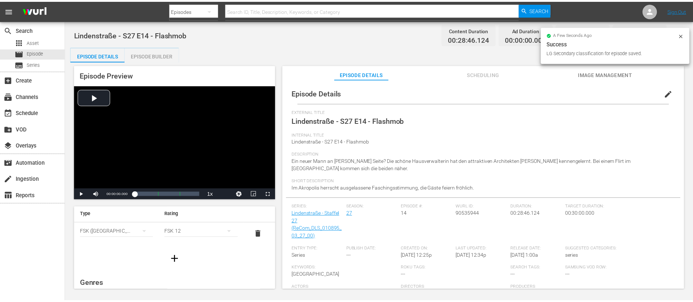
scroll to position [0, 0]
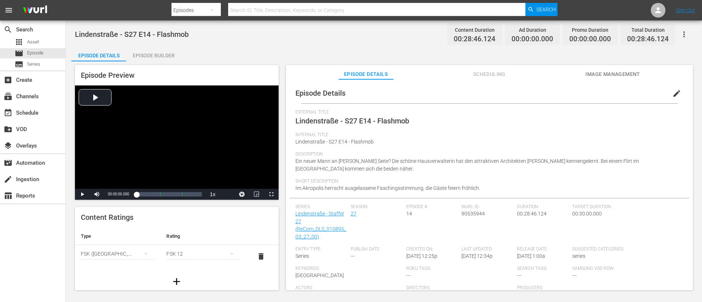
click at [486, 75] on span "Scheduling" at bounding box center [489, 74] width 55 height 9
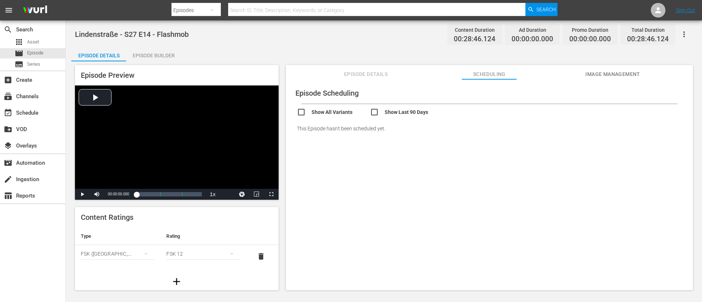
click at [584, 71] on span "Image Management" at bounding box center [612, 74] width 55 height 9
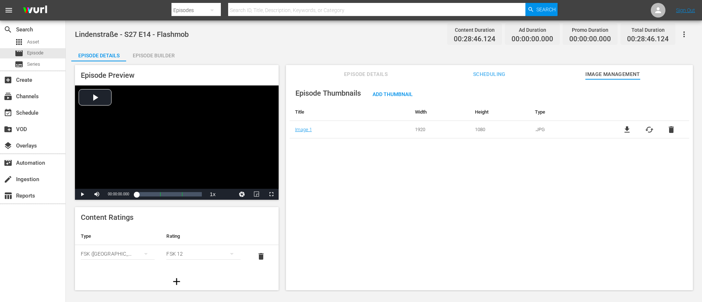
click at [462, 222] on div "Episode Thumbnails Add Thumbnail Title Width Height Type Image 1 1920 1080 .JPG…" at bounding box center [489, 188] width 407 height 218
click at [347, 176] on div "Episode Thumbnails Add Thumbnail Title Width Height Type Image 1 1920 1080 .JPG…" at bounding box center [489, 188] width 407 height 218
click at [161, 53] on div "Episode Builder" at bounding box center [153, 56] width 55 height 18
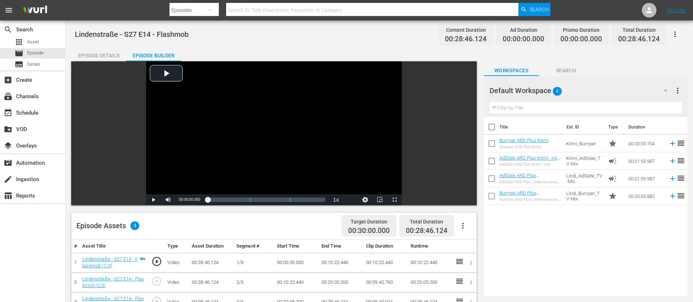
click at [573, 87] on div "Default Workspace 4" at bounding box center [582, 90] width 185 height 20
click at [564, 240] on div "Default Workspace (4)" at bounding box center [346, 151] width 693 height 302
click at [572, 69] on span "Search" at bounding box center [566, 70] width 55 height 9
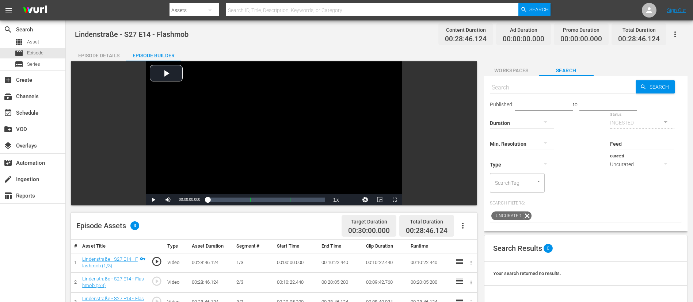
click at [557, 86] on input "text" at bounding box center [563, 88] width 146 height 18
type input "bumper"
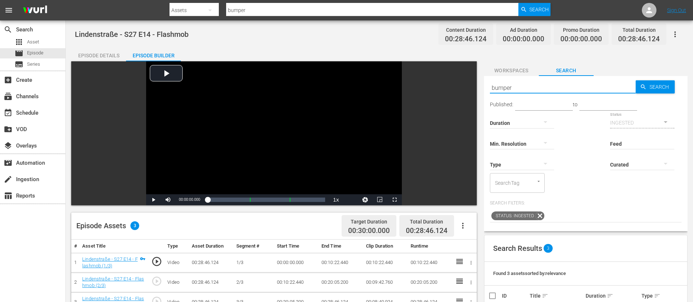
drag, startPoint x: 548, startPoint y: 87, endPoint x: 437, endPoint y: 95, distance: 111.1
click at [437, 95] on div "Video Player is loading. Play Video Play Mute Current Time 00:00:00.000 / Durat…" at bounding box center [379, 274] width 616 height 426
type input "adslate"
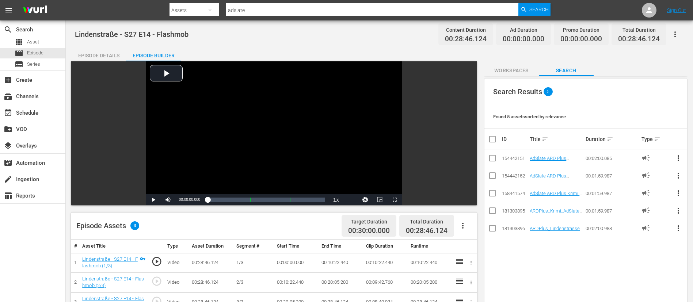
scroll to position [159, 0]
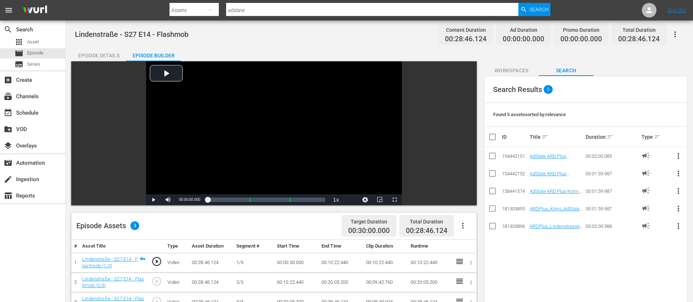
click at [517, 73] on span "Workspaces" at bounding box center [511, 70] width 55 height 9
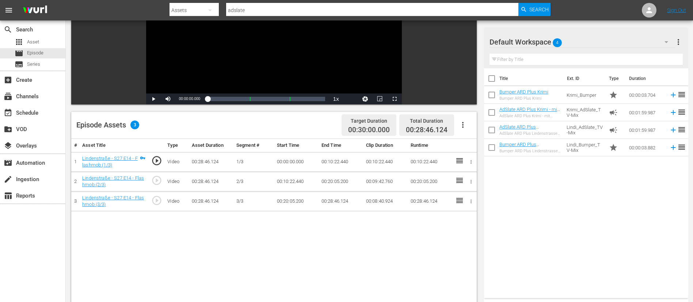
scroll to position [110, 0]
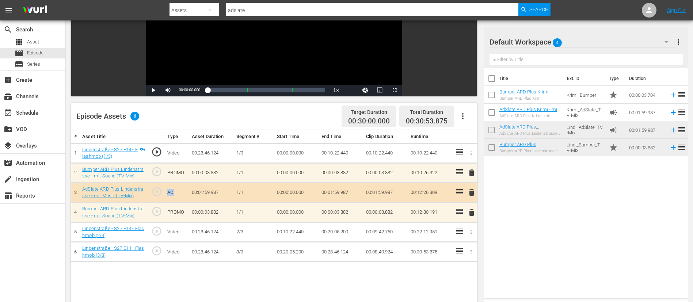
drag, startPoint x: 166, startPoint y: 198, endPoint x: 185, endPoint y: 196, distance: 19.9
click at [185, 196] on td "AD" at bounding box center [176, 193] width 24 height 20
click at [175, 173] on td "PROMO" at bounding box center [176, 173] width 24 height 20
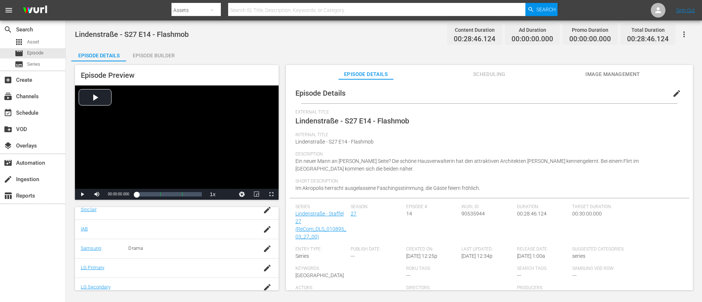
scroll to position [179, 0]
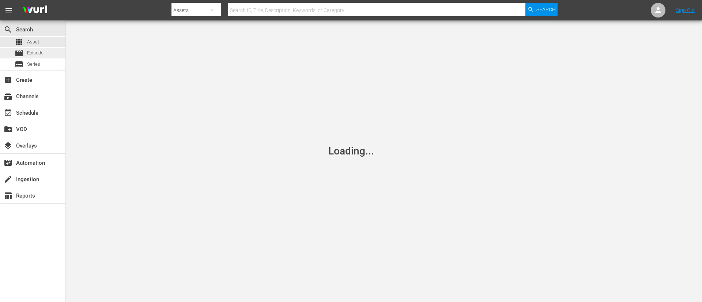
click at [46, 52] on div "movie Episode" at bounding box center [32, 53] width 65 height 10
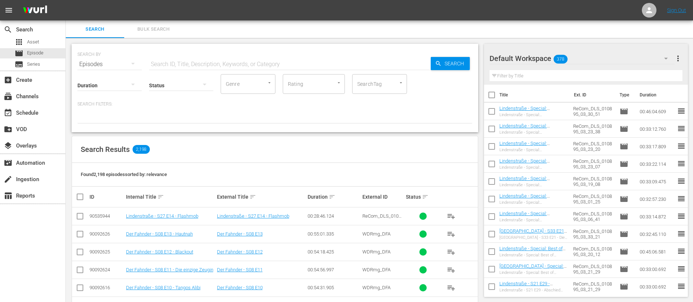
click at [227, 59] on input "text" at bounding box center [290, 65] width 282 height 18
type input "linden"
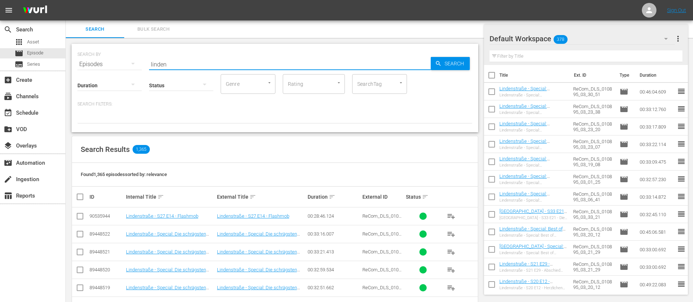
scroll to position [164, 0]
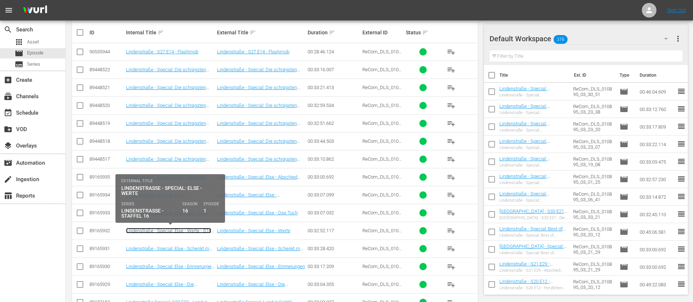
click at [179, 232] on link "Lindenstraße - Special: Else - Werte - S16 E01" at bounding box center [168, 233] width 85 height 11
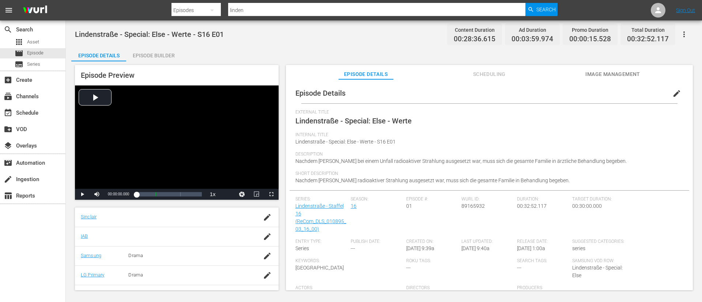
scroll to position [179, 0]
